Goal: Navigation & Orientation: Find specific page/section

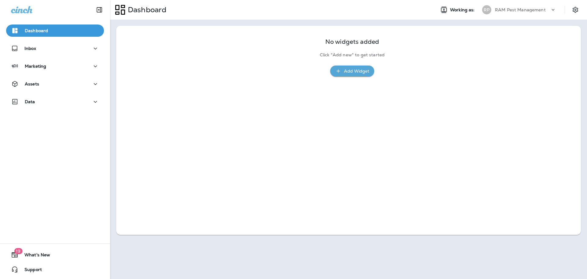
click at [53, 56] on div "Inbox" at bounding box center [55, 49] width 110 height 15
click at [56, 50] on div "Inbox" at bounding box center [55, 49] width 88 height 8
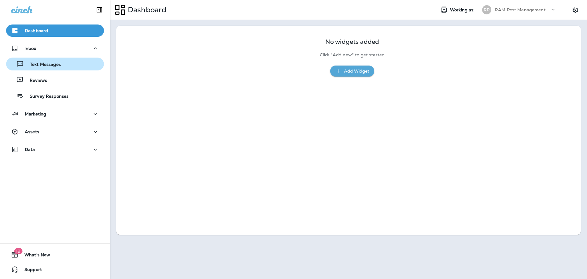
click at [56, 62] on p "Text Messages" at bounding box center [42, 65] width 37 height 6
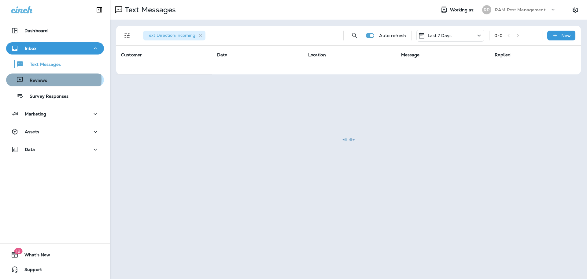
click at [47, 80] on div "Reviews" at bounding box center [55, 79] width 93 height 9
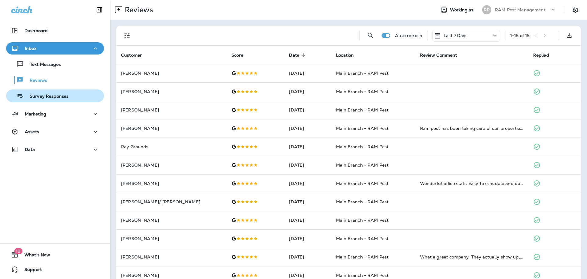
click at [51, 94] on p "Survey Responses" at bounding box center [46, 97] width 45 height 6
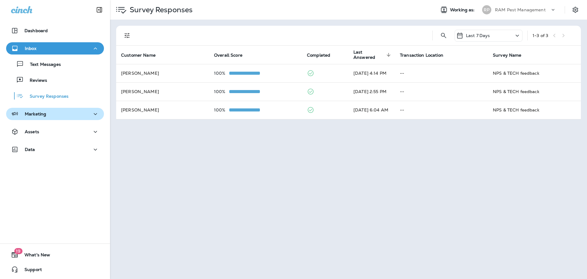
click at [48, 113] on div "Marketing" at bounding box center [55, 114] width 88 height 8
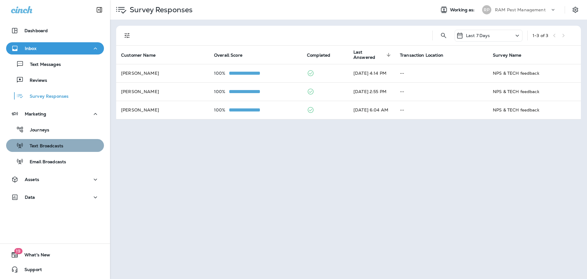
click at [59, 145] on p "Text Broadcasts" at bounding box center [44, 146] width 40 height 6
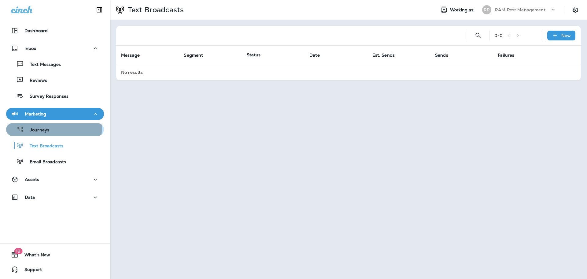
click at [51, 127] on div "Journeys" at bounding box center [55, 129] width 93 height 9
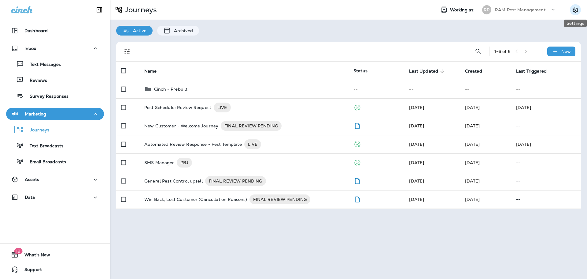
click at [577, 9] on icon "Settings" at bounding box center [575, 9] width 7 height 7
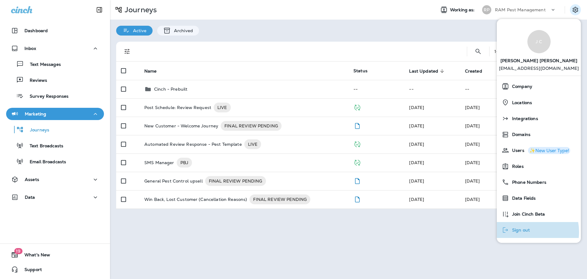
click at [526, 232] on span "Sign out" at bounding box center [519, 229] width 21 height 5
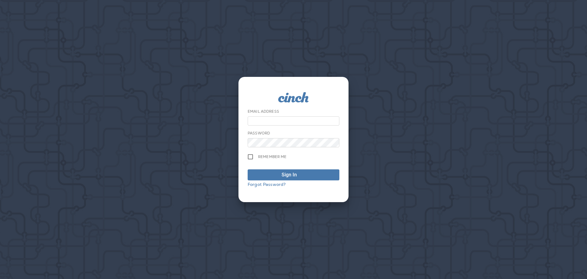
type input "**********"
